Goal: Transaction & Acquisition: Purchase product/service

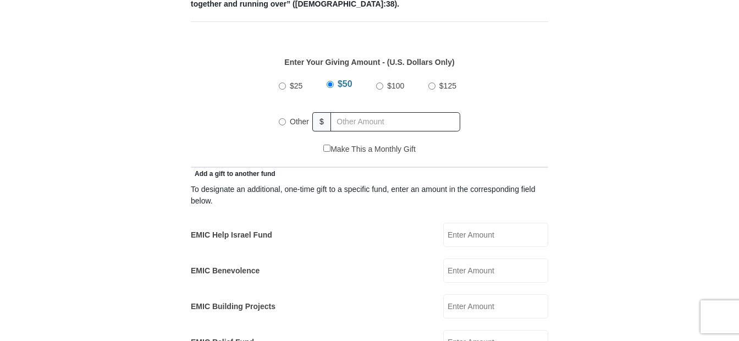
scroll to position [495, 0]
click at [281, 117] on input "Other" at bounding box center [282, 120] width 7 height 7
radio input "true"
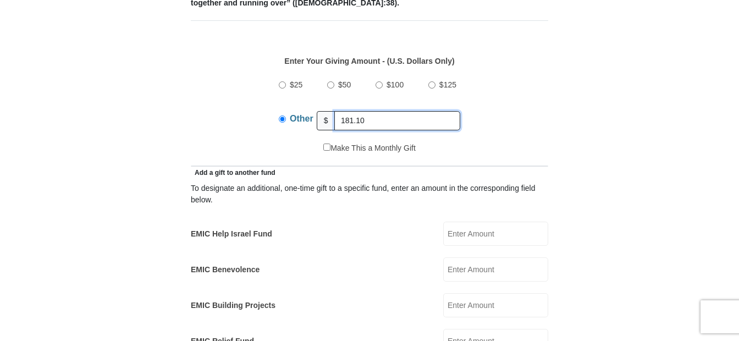
type input "181.10"
click at [463, 222] on input "EMIC Help Israel Fund" at bounding box center [495, 234] width 105 height 24
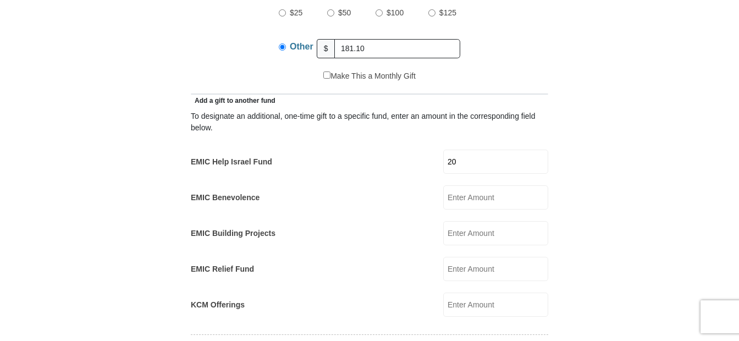
scroll to position [550, 0]
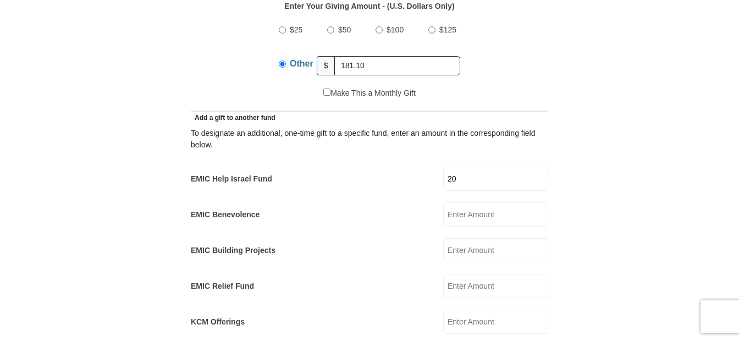
type input "20"
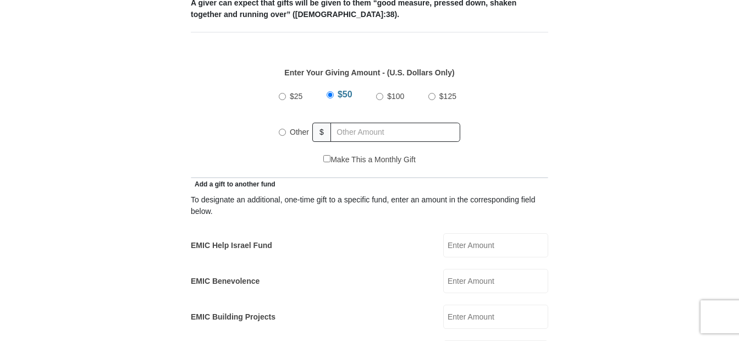
scroll to position [495, 0]
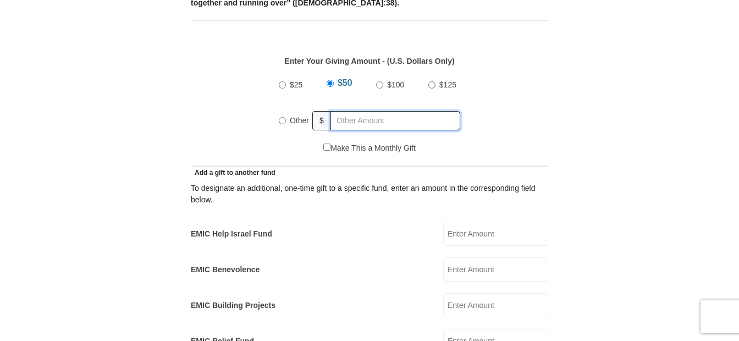
radio input "true"
click at [341, 111] on input "text" at bounding box center [397, 120] width 126 height 19
type input "181.10"
click at [466, 222] on input "EMIC Help Israel Fund" at bounding box center [495, 234] width 105 height 24
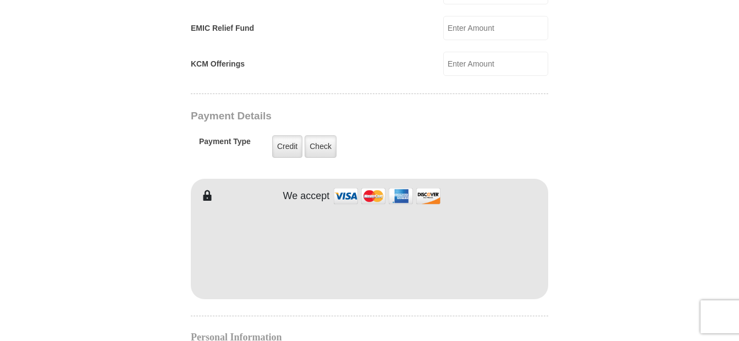
scroll to position [825, 0]
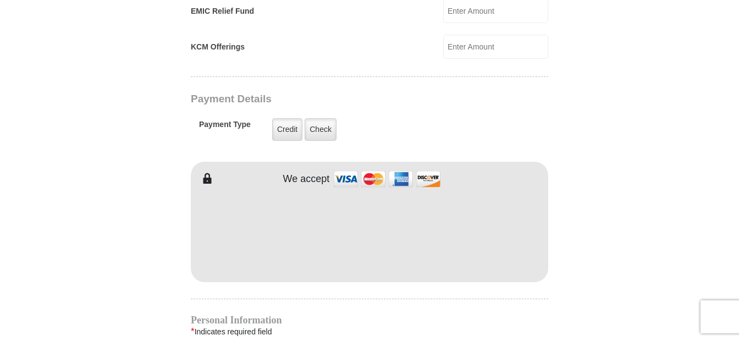
type input "20"
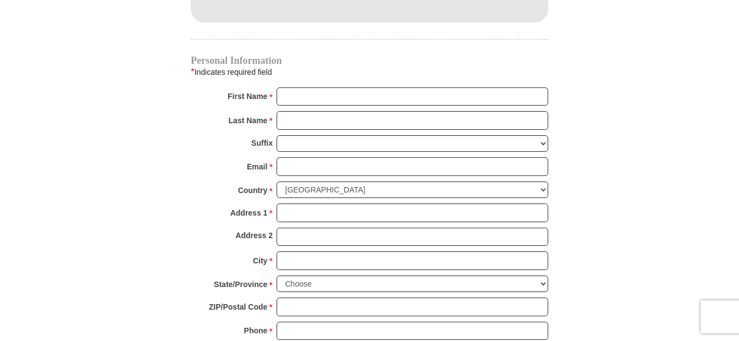
scroll to position [1099, 0]
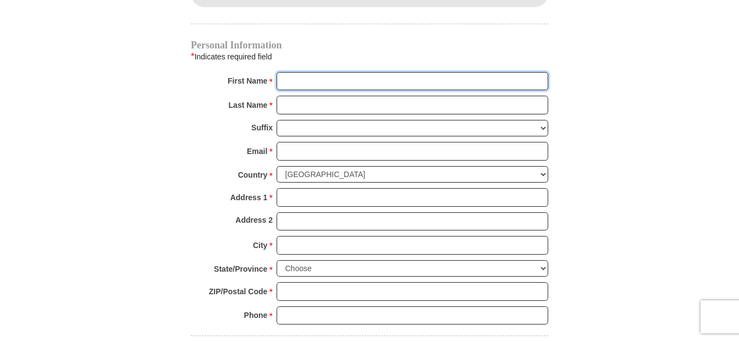
click at [292, 72] on input "First Name *" at bounding box center [412, 81] width 272 height 19
type input "Mike & Lynn"
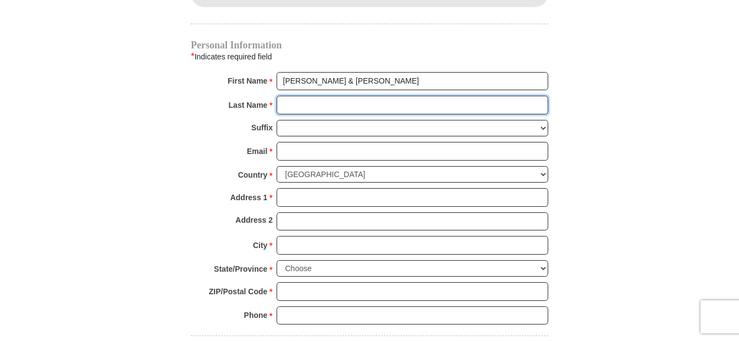
click at [289, 96] on input "Last Name *" at bounding box center [412, 105] width 272 height 19
type input "Foor"
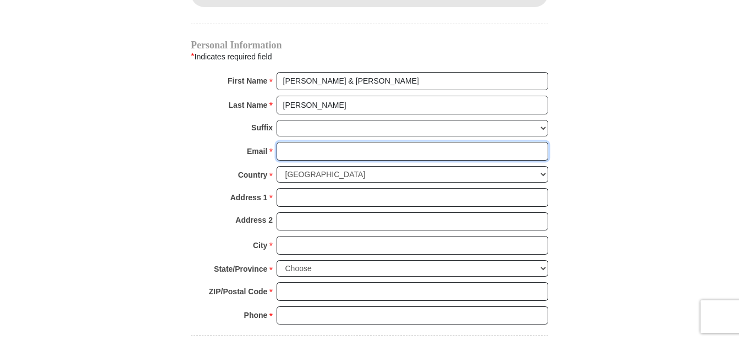
click at [285, 142] on input "Email *" at bounding box center [412, 151] width 272 height 19
type input "mfoor2010@gmail.com"
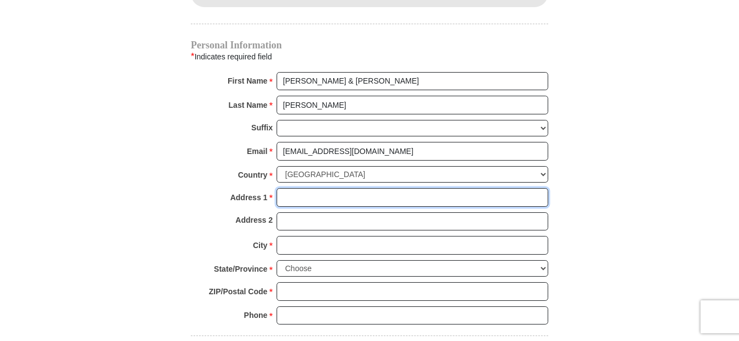
click at [291, 188] on input "Address 1 *" at bounding box center [412, 197] width 272 height 19
type input "275 Upham Dr"
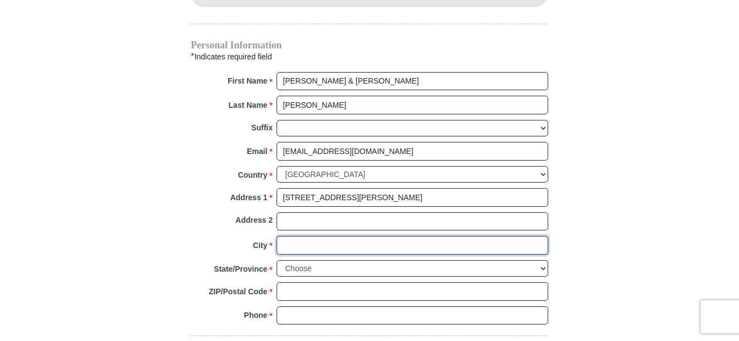
click at [292, 236] on input "City *" at bounding box center [412, 245] width 272 height 19
type input "Johnstown"
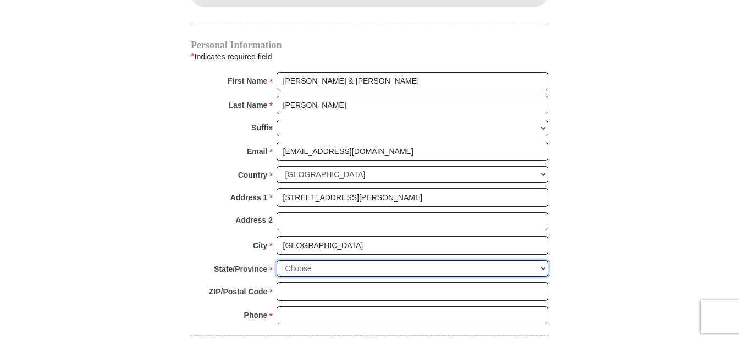
click at [291, 260] on select "Choose Alabama Alaska American Samoa Arizona Arkansas Armed Forces Americas Arm…" at bounding box center [412, 268] width 272 height 17
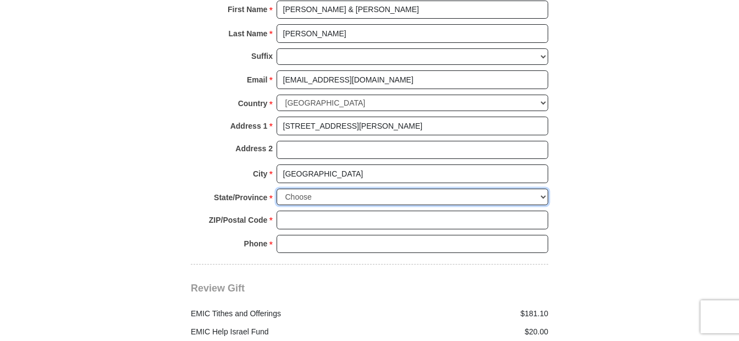
scroll to position [1154, 0]
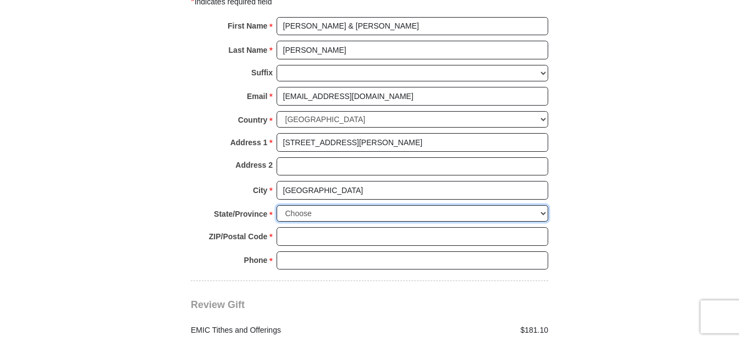
click at [306, 205] on select "Choose Alabama Alaska American Samoa Arizona Arkansas Armed Forces Americas Arm…" at bounding box center [412, 213] width 272 height 17
select select "OH"
click at [276, 205] on select "Choose Alabama Alaska American Samoa Arizona Arkansas Armed Forces Americas Arm…" at bounding box center [412, 213] width 272 height 17
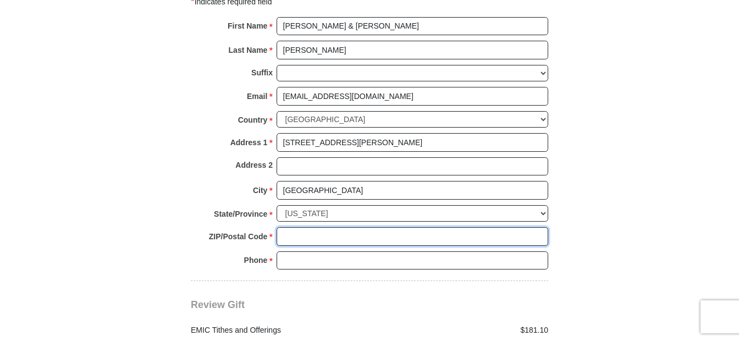
click at [297, 227] on input "ZIP/Postal Code *" at bounding box center [412, 236] width 272 height 19
type input "43031"
click at [296, 251] on input "Phone * *" at bounding box center [412, 260] width 272 height 19
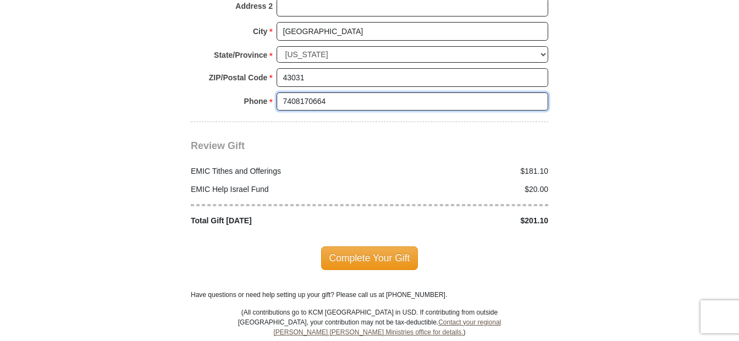
scroll to position [1319, 0]
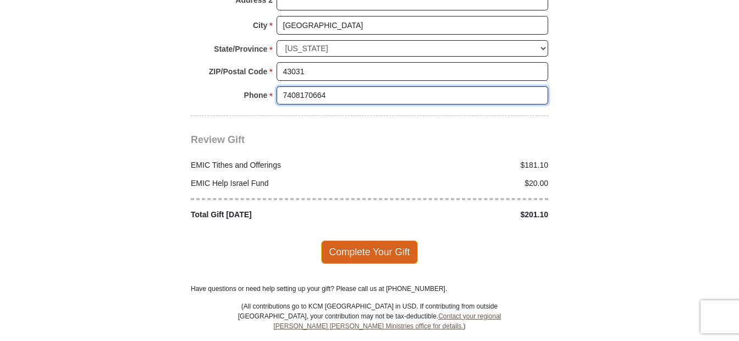
type input "7408170664"
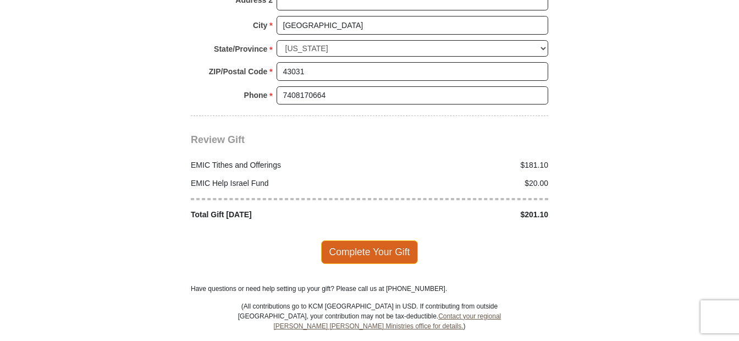
click at [369, 241] on span "Complete Your Gift" at bounding box center [369, 251] width 97 height 23
